Goal: Navigation & Orientation: Find specific page/section

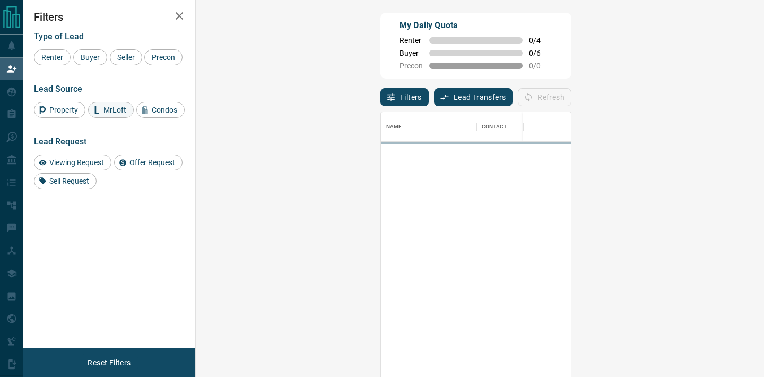
scroll to position [285, 546]
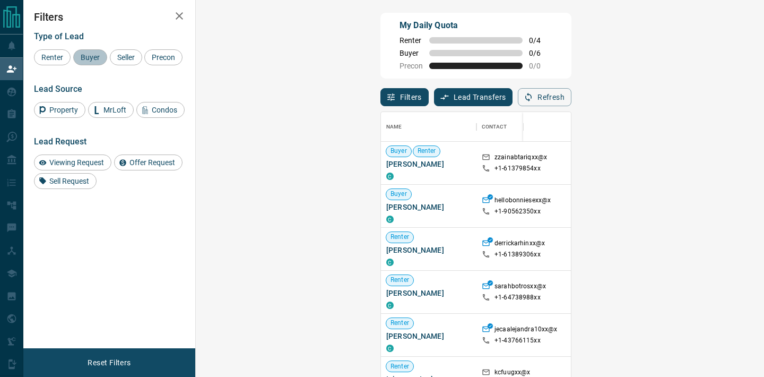
click at [93, 58] on span "Buyer" at bounding box center [90, 57] width 27 height 8
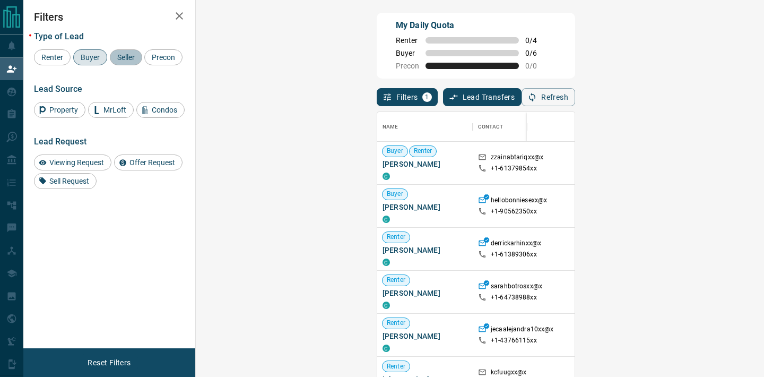
click at [114, 58] on span "Seller" at bounding box center [126, 57] width 25 height 8
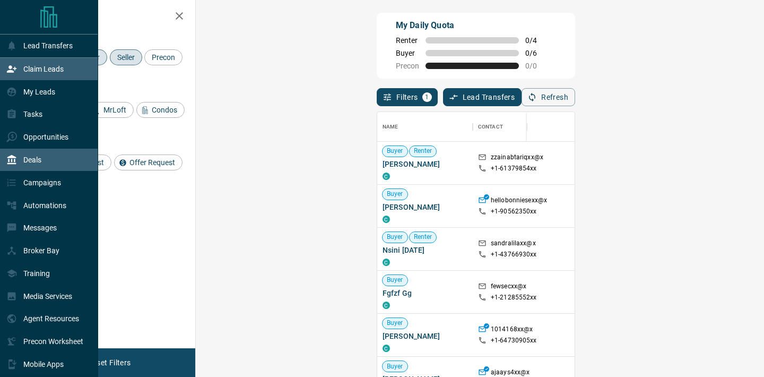
click at [48, 160] on div "Deals" at bounding box center [49, 160] width 98 height 23
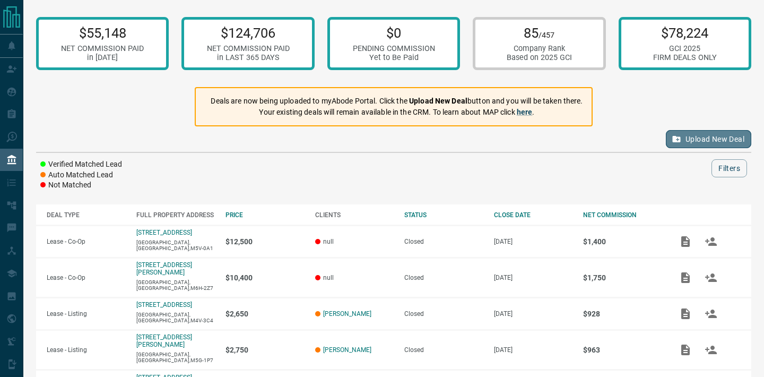
click at [686, 138] on button "Upload New Deal" at bounding box center [708, 139] width 85 height 18
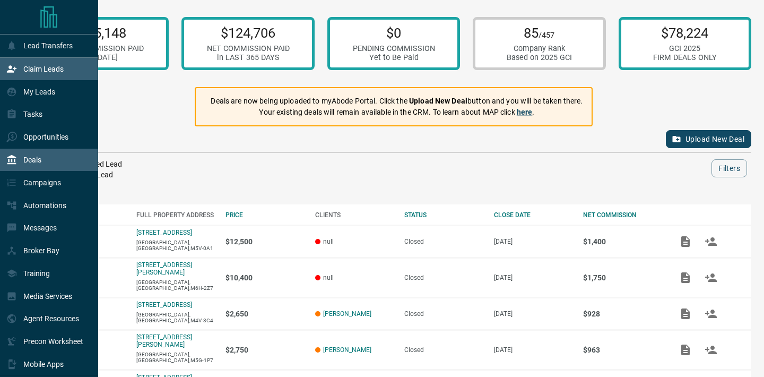
click at [54, 71] on p "Claim Leads" at bounding box center [43, 69] width 40 height 8
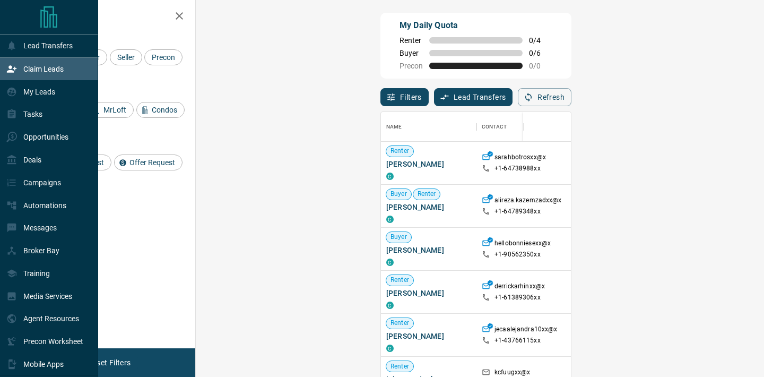
scroll to position [285, 546]
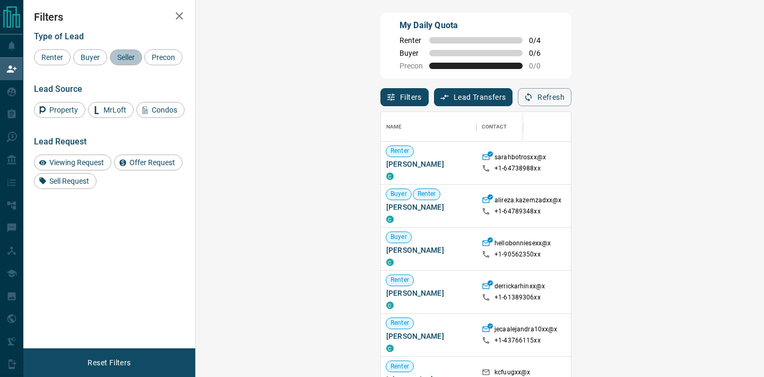
click at [119, 54] on span "Seller" at bounding box center [126, 57] width 25 height 8
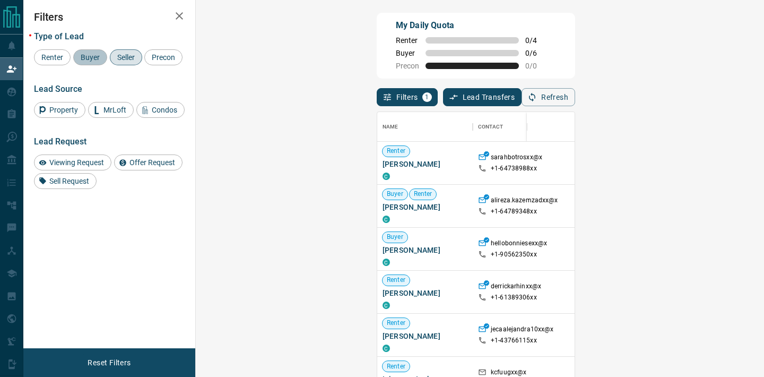
click at [80, 54] on span "Buyer" at bounding box center [90, 57] width 27 height 8
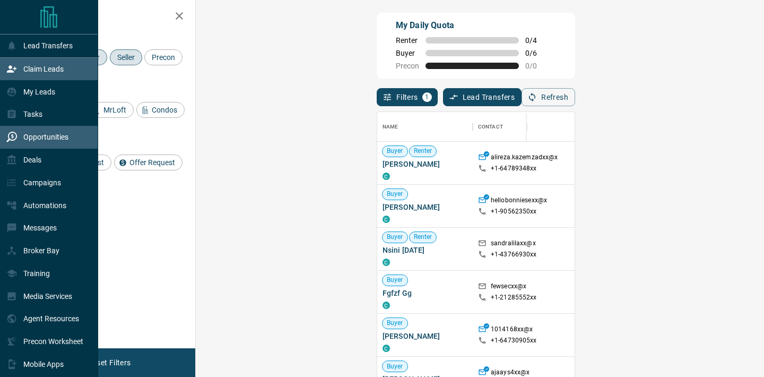
click at [46, 134] on p "Opportunities" at bounding box center [45, 137] width 45 height 8
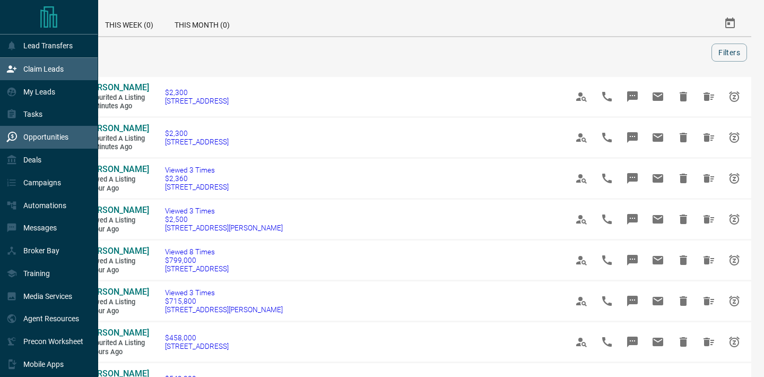
click at [45, 65] on p "Claim Leads" at bounding box center [43, 69] width 40 height 8
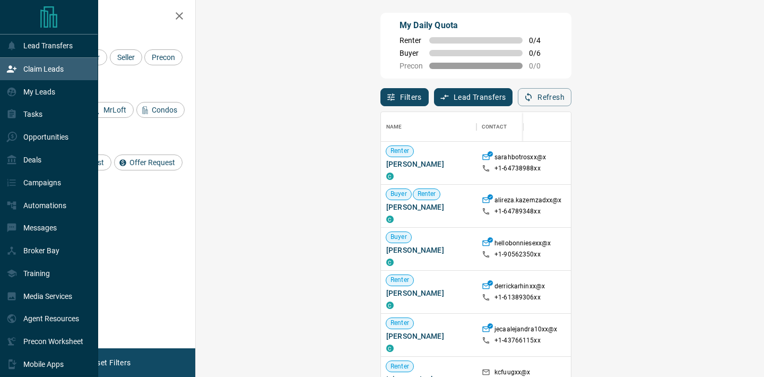
scroll to position [285, 546]
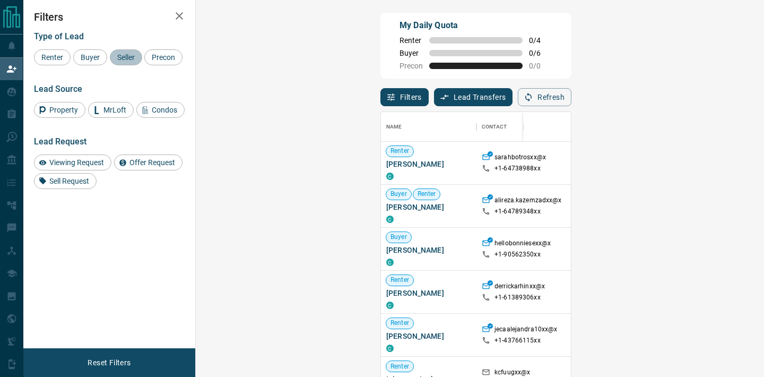
click at [126, 57] on span "Seller" at bounding box center [126, 57] width 25 height 8
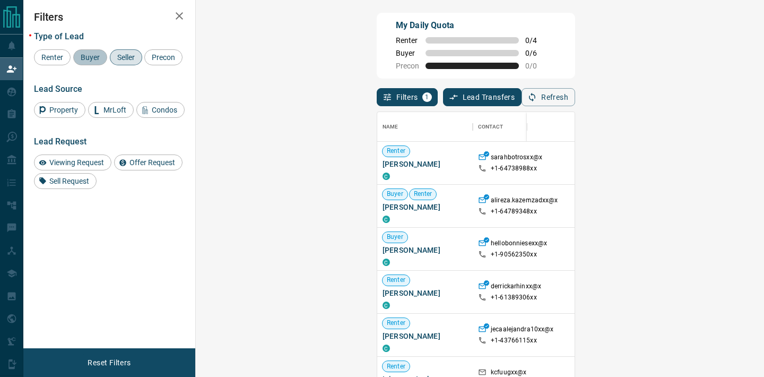
click at [93, 59] on span "Buyer" at bounding box center [90, 57] width 27 height 8
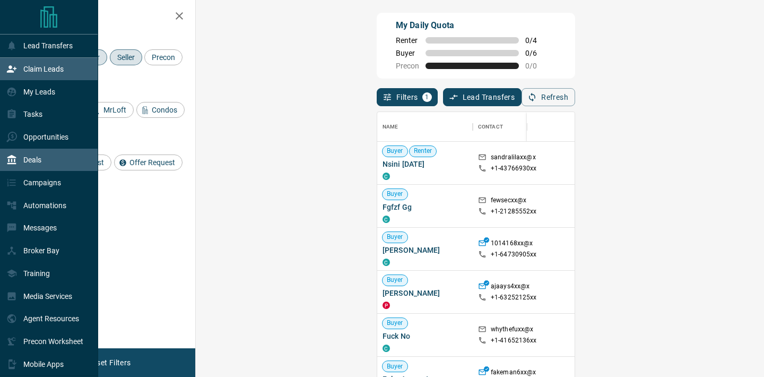
click at [54, 163] on div "Deals" at bounding box center [49, 160] width 98 height 23
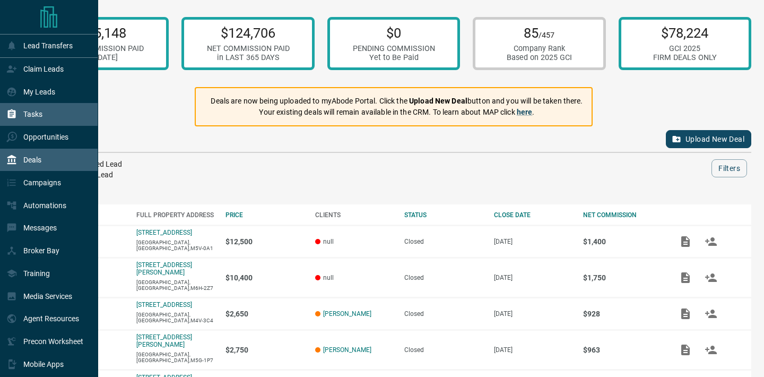
click at [48, 116] on div "Tasks" at bounding box center [49, 114] width 98 height 23
